Goal: Task Accomplishment & Management: Manage account settings

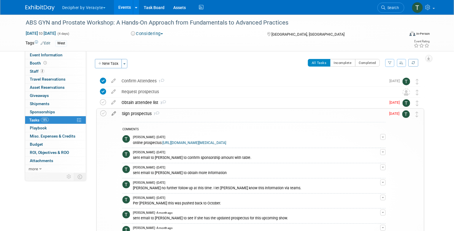
click at [116, 113] on icon at bounding box center [114, 112] width 10 height 7
select select "8"
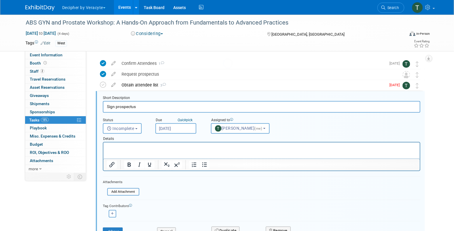
scroll to position [23, 0]
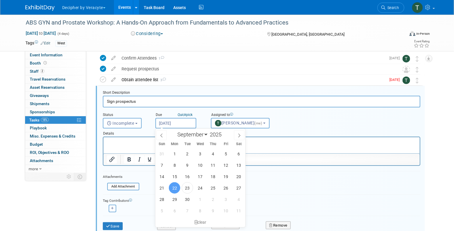
click at [171, 122] on input "[DATE]" at bounding box center [175, 123] width 41 height 11
click at [201, 202] on span "1" at bounding box center [199, 199] width 11 height 11
type input "Oct 1, 2025"
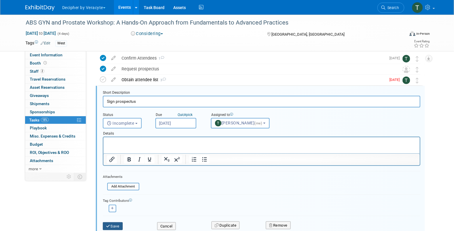
click at [114, 226] on button "Save" at bounding box center [113, 226] width 20 height 8
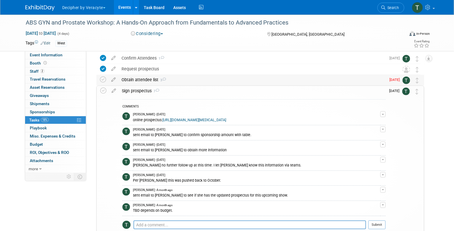
click at [140, 81] on div "Obtain attendee list 3" at bounding box center [252, 80] width 267 height 10
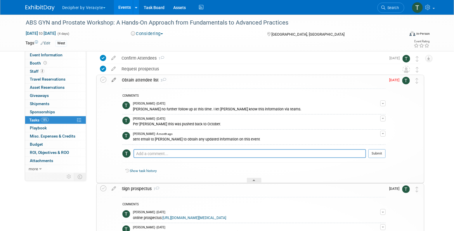
click at [117, 82] on link at bounding box center [114, 79] width 10 height 5
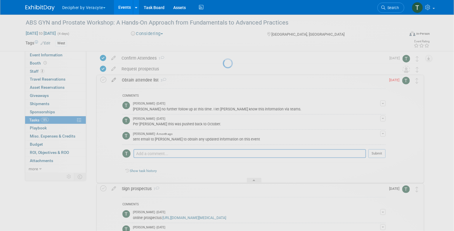
select select "8"
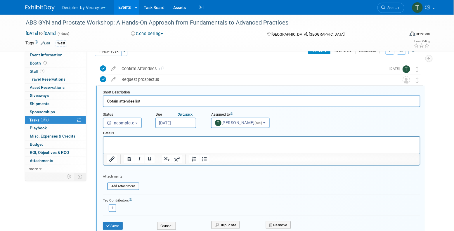
scroll to position [12, 0]
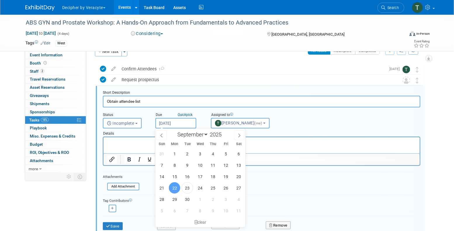
click at [176, 123] on input "[DATE]" at bounding box center [175, 123] width 41 height 11
click at [172, 209] on span "6" at bounding box center [174, 210] width 11 height 11
type input "[DATE]"
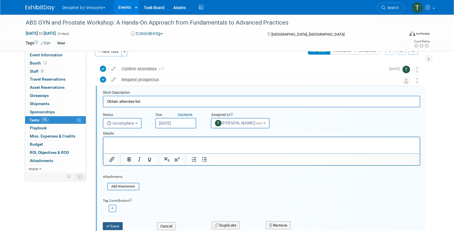
click at [117, 225] on button "Save" at bounding box center [113, 226] width 20 height 8
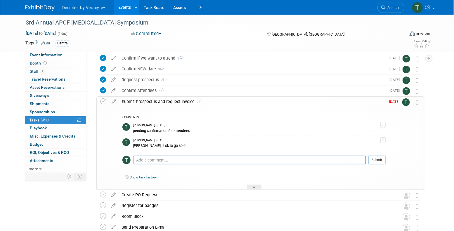
scroll to position [24, 0]
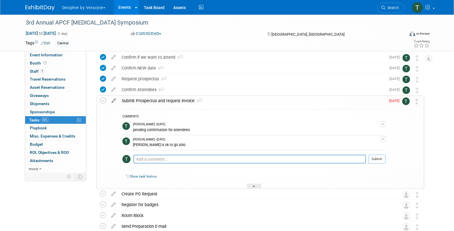
click at [114, 101] on icon at bounding box center [114, 99] width 10 height 7
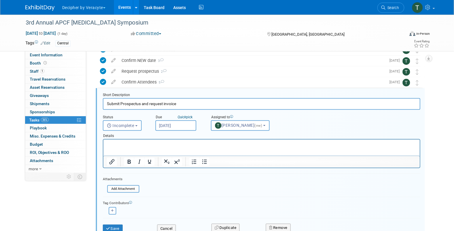
scroll to position [34, 0]
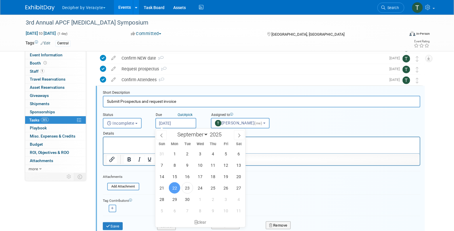
click at [184, 124] on input "[DATE]" at bounding box center [175, 123] width 41 height 11
click at [172, 200] on span "29" at bounding box center [174, 199] width 11 height 11
type input "[DATE]"
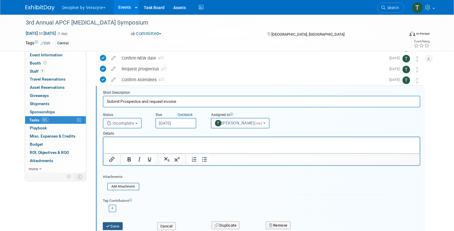
click at [123, 225] on button "Save" at bounding box center [113, 226] width 20 height 8
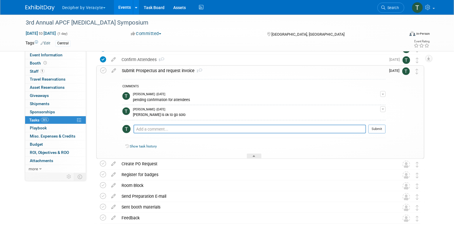
scroll to position [54, 0]
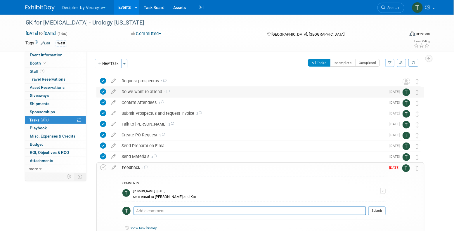
scroll to position [13, 0]
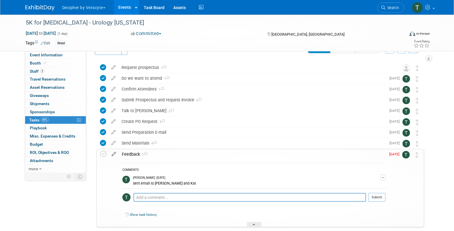
click at [117, 151] on icon at bounding box center [114, 152] width 10 height 7
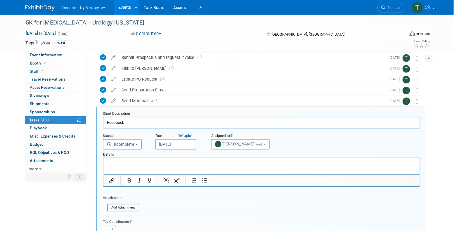
scroll to position [77, 0]
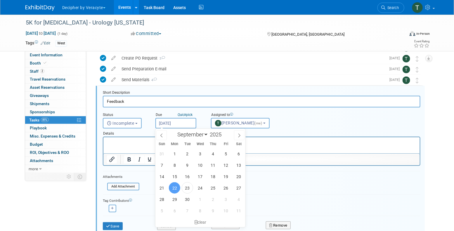
click at [181, 123] on input "[DATE]" at bounding box center [175, 123] width 41 height 11
click at [175, 199] on span "29" at bounding box center [174, 199] width 11 height 11
type input "Sep 29, 2025"
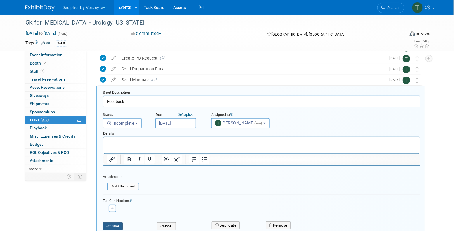
click at [118, 225] on button "Save" at bounding box center [113, 226] width 20 height 8
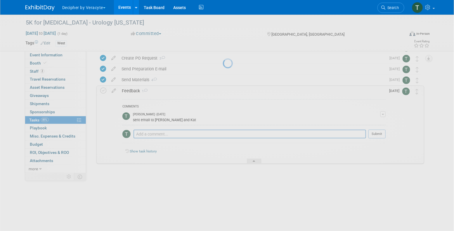
scroll to position [45, 0]
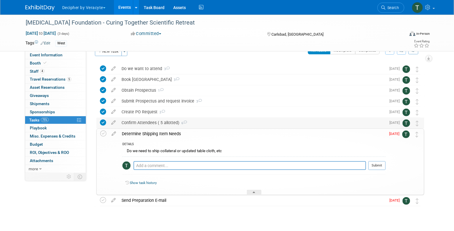
scroll to position [18, 0]
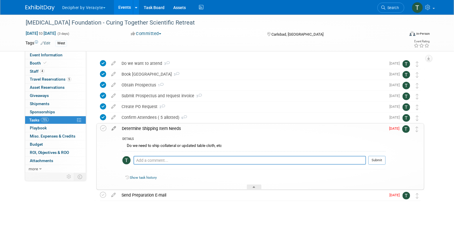
click at [116, 129] on icon at bounding box center [114, 126] width 10 height 7
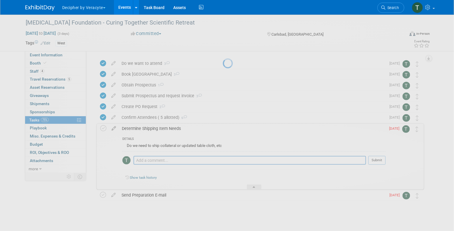
select select "8"
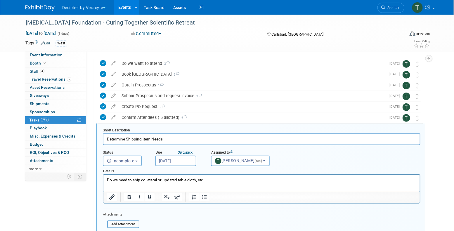
scroll to position [55, 0]
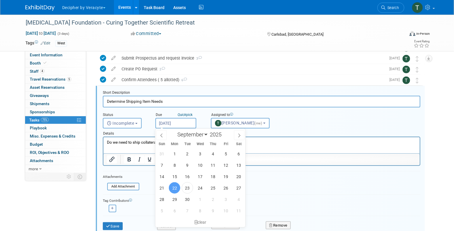
click at [180, 123] on input "[DATE]" at bounding box center [175, 123] width 41 height 11
click at [173, 217] on div "clear" at bounding box center [200, 222] width 90 height 10
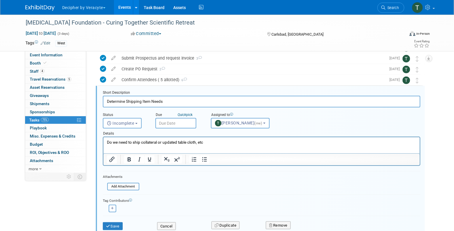
click at [180, 125] on input "text" at bounding box center [175, 123] width 41 height 11
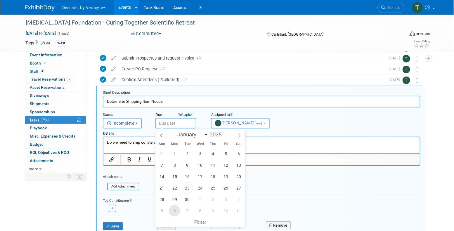
click at [177, 209] on span "6" at bounding box center [174, 210] width 11 height 11
type input "[DATE]"
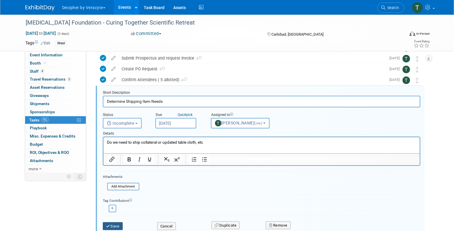
click at [120, 224] on button "Save" at bounding box center [113, 226] width 20 height 8
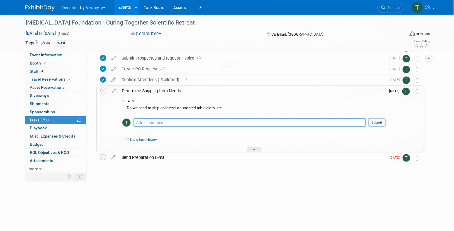
scroll to position [23, 0]
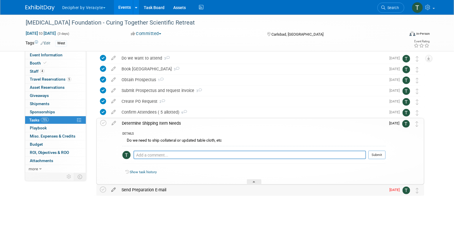
click at [112, 187] on icon at bounding box center [113, 188] width 10 height 7
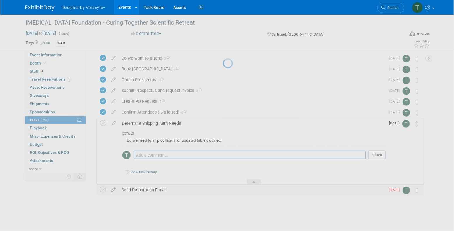
select select "8"
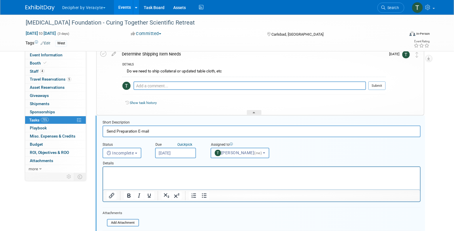
scroll to position [122, 0]
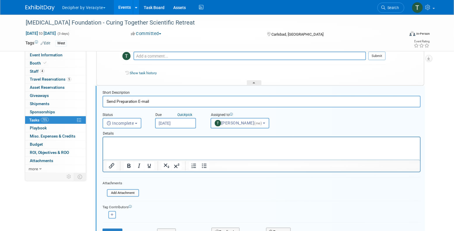
click at [179, 127] on input "Sep 23, 2025" at bounding box center [175, 123] width 41 height 11
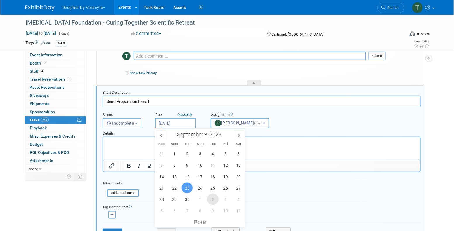
click at [216, 199] on span "2" at bounding box center [212, 199] width 11 height 11
type input "Oct 2, 2025"
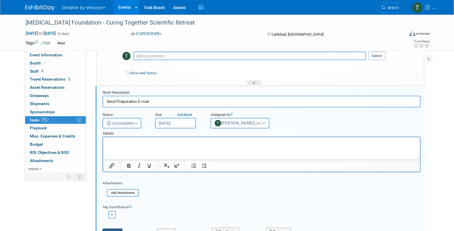
click at [120, 229] on button "Save" at bounding box center [112, 233] width 20 height 8
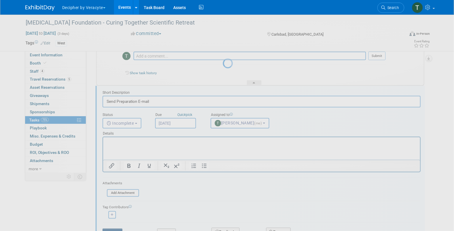
scroll to position [23, 0]
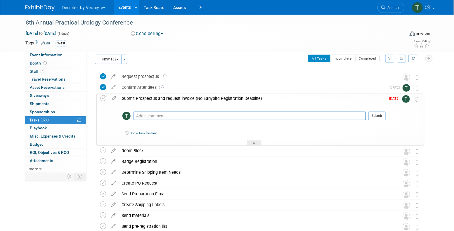
scroll to position [4, 0]
click at [116, 99] on icon at bounding box center [114, 97] width 10 height 7
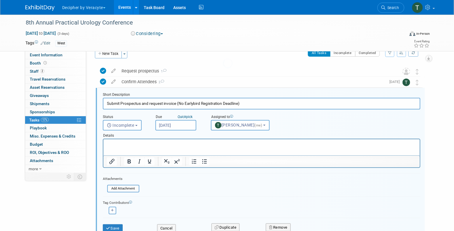
scroll to position [12, 0]
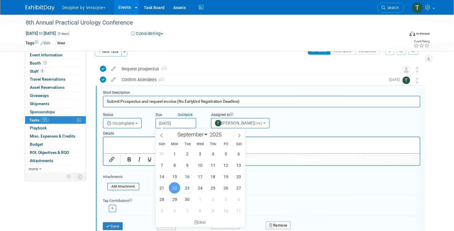
click at [181, 124] on input "[DATE]" at bounding box center [175, 123] width 41 height 11
click at [177, 214] on span "6" at bounding box center [174, 210] width 11 height 11
type input "[DATE]"
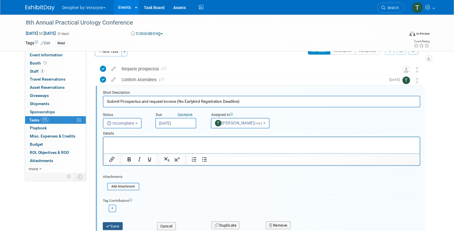
click at [122, 229] on button "Save" at bounding box center [113, 226] width 20 height 8
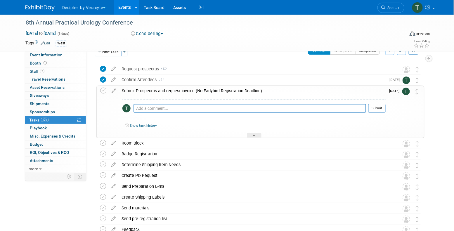
click at [192, 91] on div "Submit Prospectus and request invoice (No Earlybird Registration Deadline)" at bounding box center [252, 91] width 266 height 10
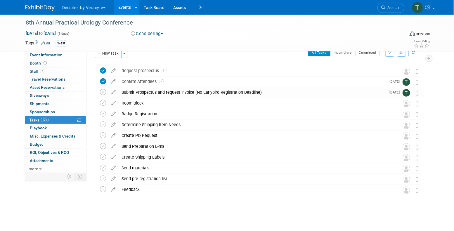
scroll to position [10, 0]
